Goal: Navigation & Orientation: Understand site structure

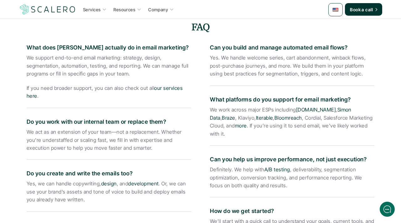
scroll to position [925, 0]
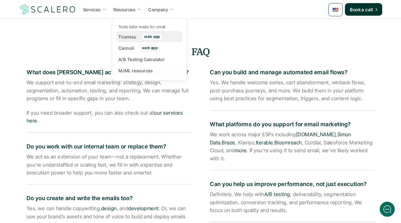
click at [123, 34] on p "Tiramisu" at bounding box center [127, 37] width 18 height 7
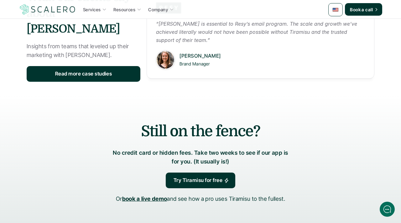
scroll to position [814, 0]
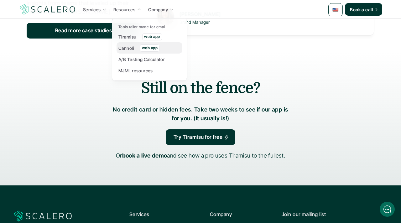
click at [126, 47] on p "Cannoli" at bounding box center [126, 48] width 16 height 7
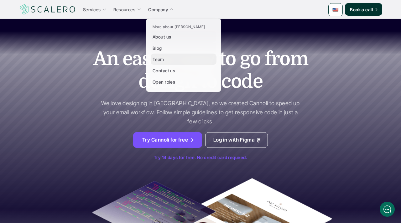
click at [155, 58] on p "Team" at bounding box center [159, 59] width 12 height 7
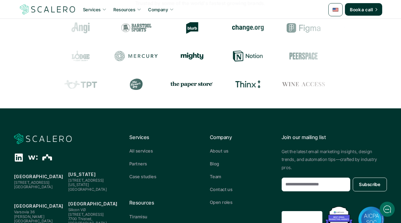
scroll to position [754, 0]
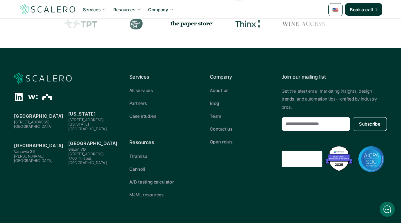
click at [149, 113] on p "Case studies" at bounding box center [142, 116] width 27 height 7
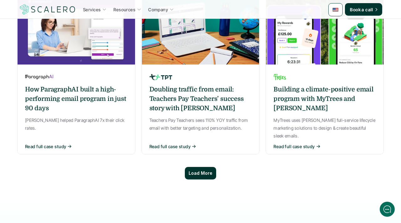
scroll to position [490, 0]
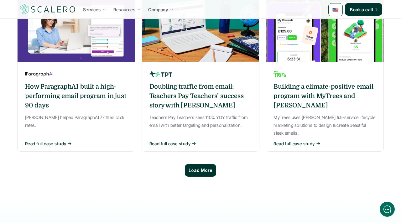
click at [196, 168] on p "Load More" at bounding box center [201, 170] width 24 height 5
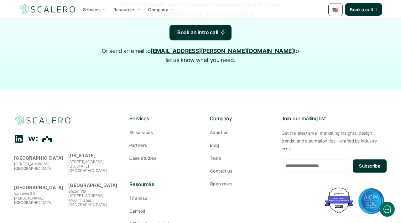
scroll to position [1078, 0]
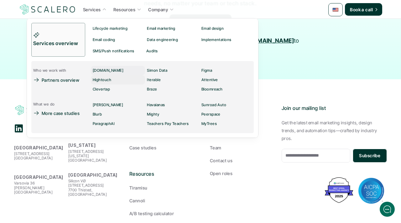
click at [97, 70] on p "[DOMAIN_NAME]" at bounding box center [108, 70] width 31 height 4
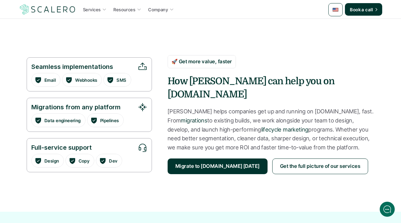
scroll to position [506, 0]
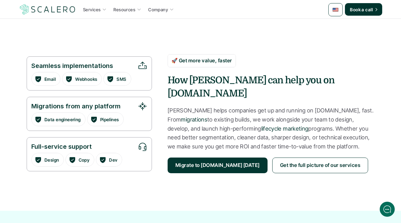
click at [231, 161] on p "Migrate to [DOMAIN_NAME] [DATE]" at bounding box center [218, 165] width 84 height 8
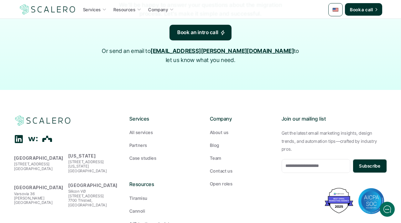
scroll to position [1941, 0]
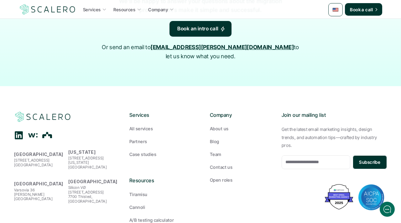
click at [226, 177] on p "Open roles" at bounding box center [221, 180] width 23 height 7
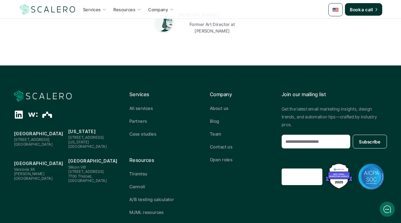
scroll to position [271, 0]
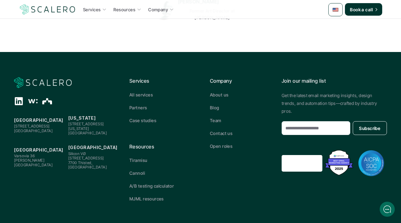
click at [150, 196] on p "MJML resources" at bounding box center [146, 199] width 34 height 7
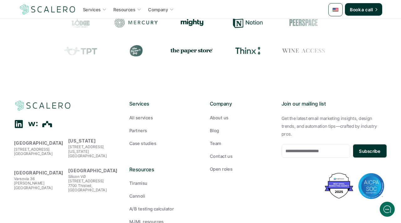
scroll to position [674, 0]
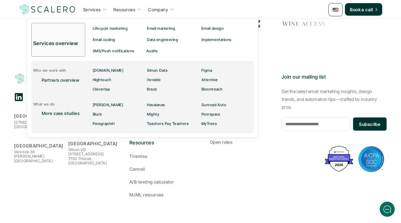
click at [149, 11] on p "Company" at bounding box center [158, 9] width 20 height 7
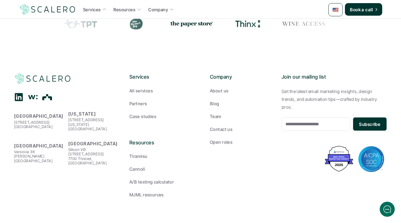
click at [149, 10] on p "Company" at bounding box center [158, 9] width 20 height 7
click at [150, 10] on p "Company" at bounding box center [158, 9] width 20 height 7
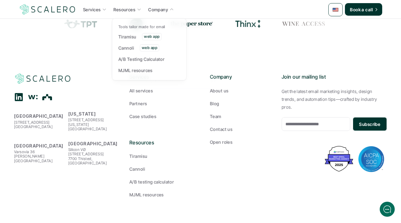
click at [99, 13] on link "Services" at bounding box center [94, 9] width 27 height 11
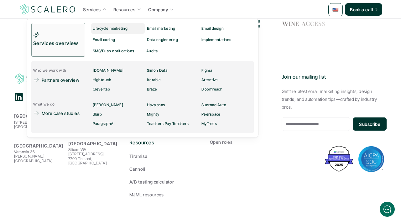
click at [152, 39] on p "Data engineering" at bounding box center [162, 40] width 31 height 4
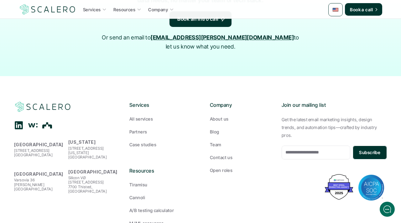
scroll to position [1395, 0]
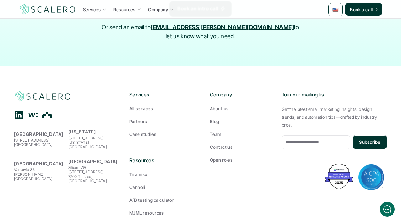
click at [36, 110] on icon at bounding box center [32, 114] width 9 height 9
click at [45, 112] on use at bounding box center [47, 115] width 10 height 6
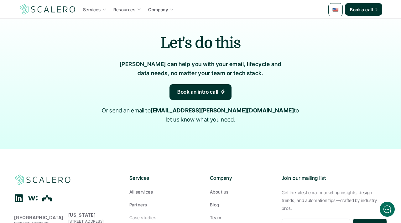
scroll to position [1300, 0]
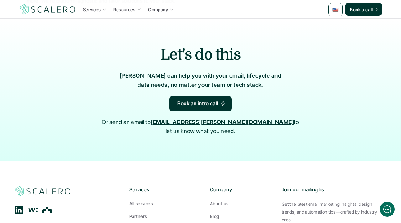
click at [128, 11] on p "Resources" at bounding box center [124, 9] width 22 height 7
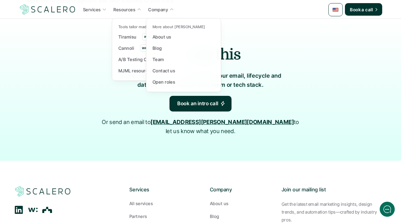
click at [104, 10] on icon at bounding box center [104, 10] width 3 height 2
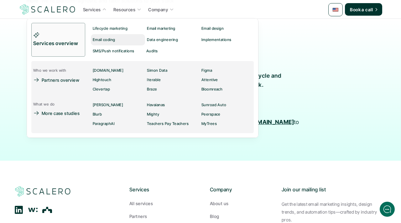
click at [113, 35] on link "Email coding" at bounding box center [118, 39] width 54 height 11
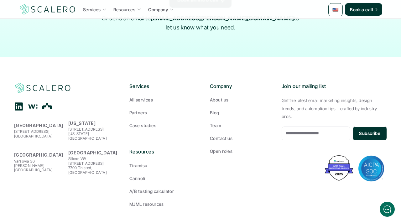
scroll to position [1360, 0]
click at [219, 122] on p "Team" at bounding box center [216, 125] width 12 height 7
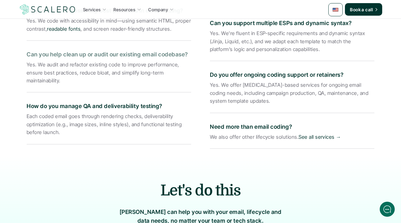
scroll to position [350, 0]
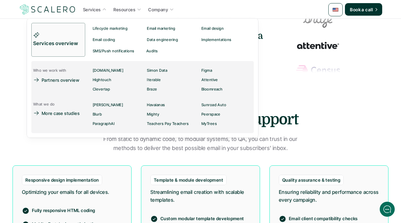
click at [153, 28] on p "Email marketing" at bounding box center [161, 28] width 28 height 4
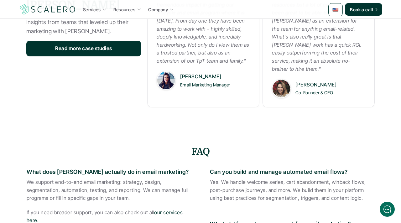
scroll to position [335, 0]
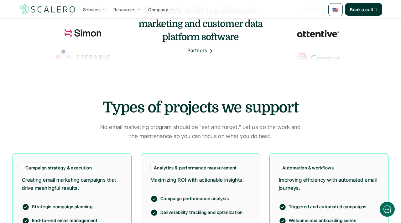
click at [105, 11] on icon at bounding box center [104, 9] width 4 height 4
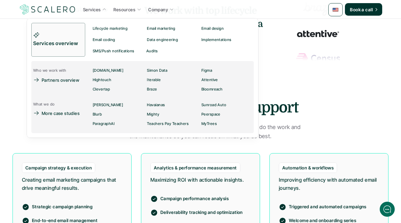
click at [105, 8] on icon at bounding box center [104, 9] width 4 height 4
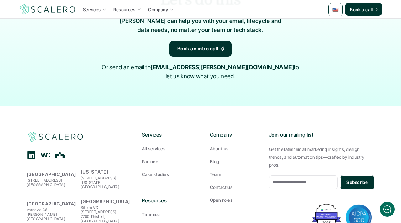
scroll to position [1303, 0]
